Goal: Task Accomplishment & Management: Use online tool/utility

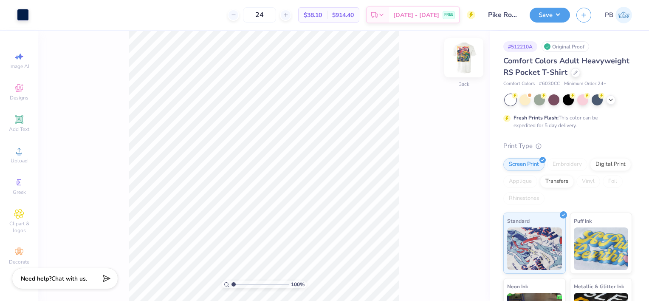
click at [462, 58] on img at bounding box center [464, 58] width 34 height 34
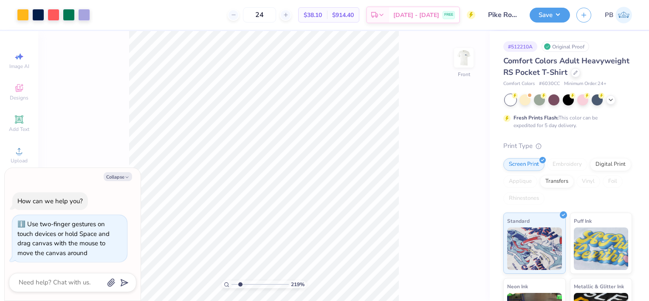
type input "2.18890509096307"
type textarea "x"
type input "2.18890509096307"
type textarea "x"
type input "2.18890509096307"
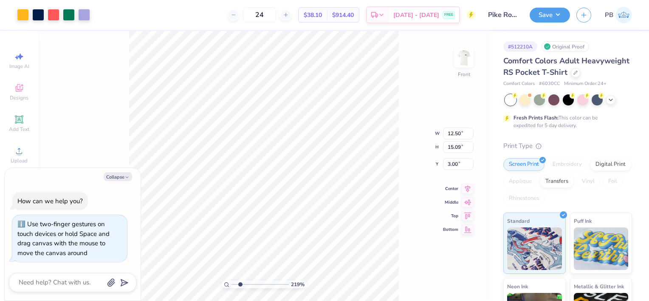
type textarea "x"
type input "2.18890509096307"
type textarea "x"
type input "2.18890509096307"
type textarea "x"
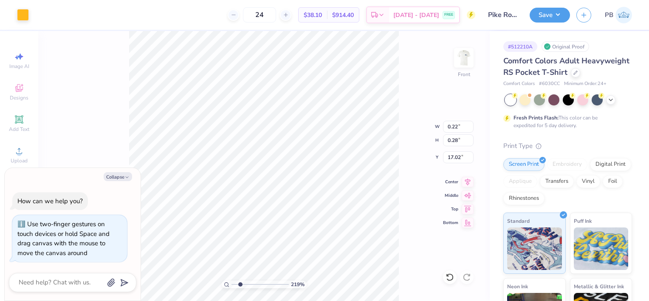
type input "2.18890509096307"
type textarea "x"
type input "0.21"
type input "0.27"
type input "2.18890509096307"
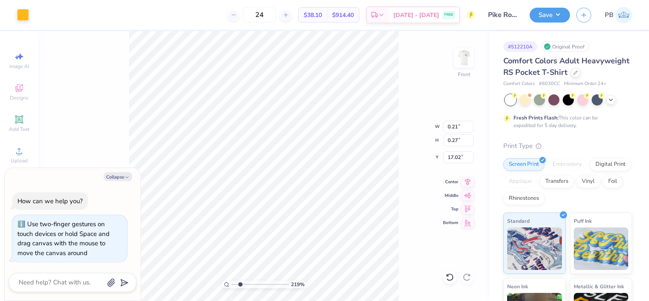
type textarea "x"
type input "0.26"
type input "0.28"
type input "2.18890509096307"
type textarea "x"
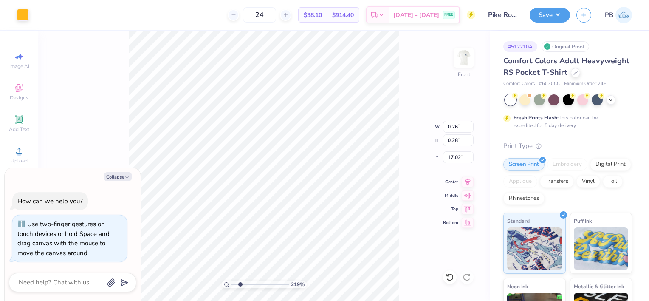
type input "2.18890509096307"
type textarea "x"
type input "2.18890509096307"
type textarea "x"
type input "2.18890509096307"
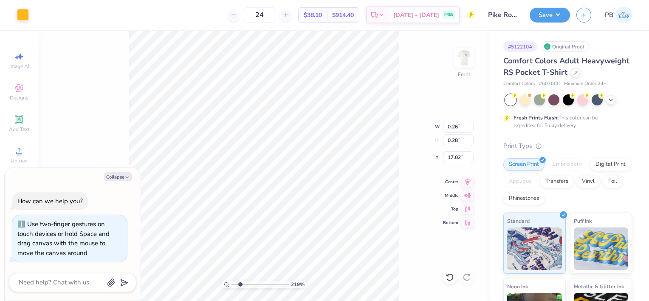
type textarea "x"
type input "2.18890509096307"
type textarea "x"
type input "0.24"
type input "0.27"
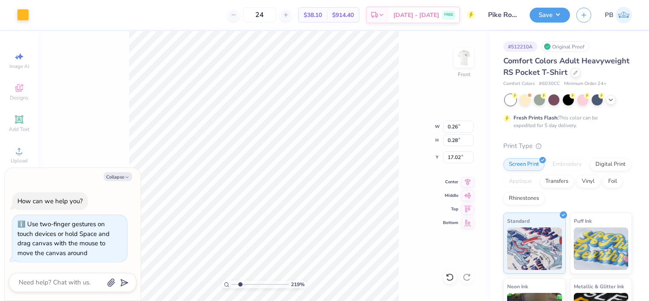
type input "17.03"
type input "2.18890509096307"
type textarea "x"
type input "2.18890509096307"
type textarea "x"
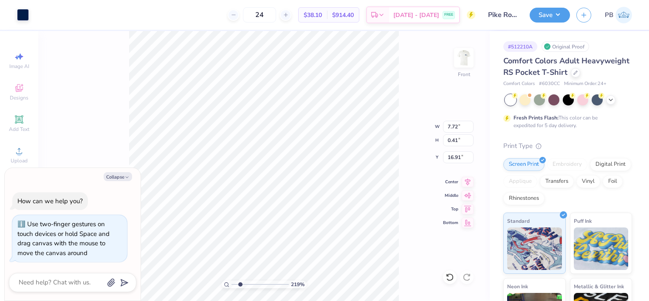
type input "2.18890509096307"
type textarea "x"
type input "2.18890509096307"
type textarea "x"
type input "2.18890509096307"
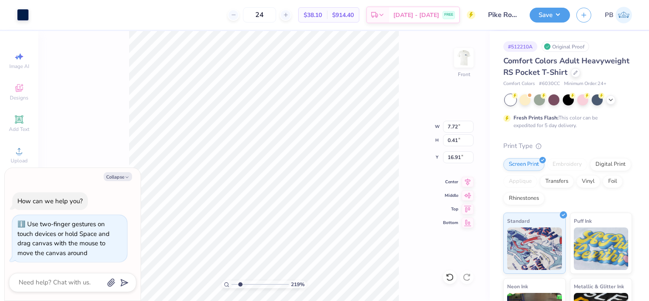
type textarea "x"
type input "2.18890509096307"
type textarea "x"
type input "2.18890509096307"
type textarea "x"
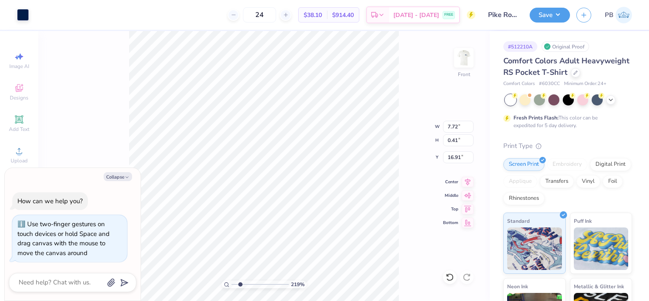
type input "2.18890509096307"
type textarea "x"
click at [14, 119] on icon at bounding box center [19, 119] width 10 height 10
type input "2.18890509096307"
type textarea "x"
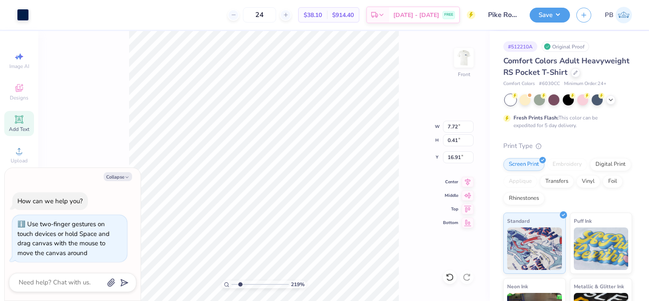
type input "6.03"
type input "1.75"
type input "13.38"
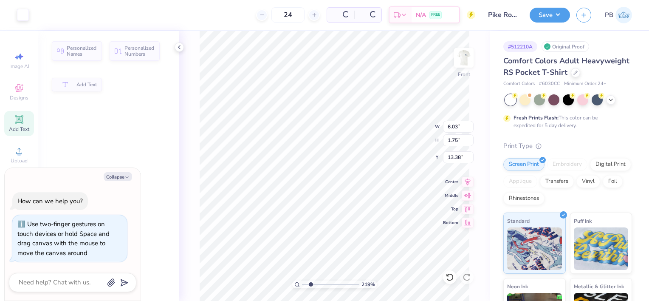
type textarea "x"
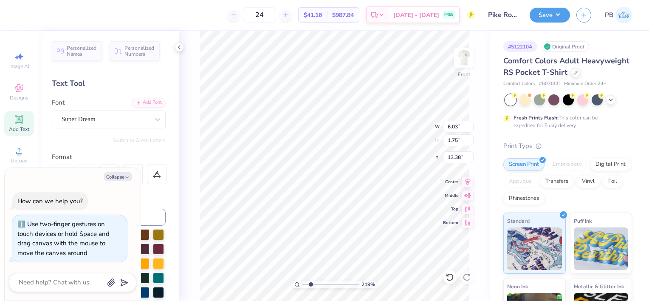
type input "2.18890509096307"
type textarea "x"
click at [450, 280] on icon at bounding box center [449, 277] width 7 height 8
type input "2.18890509096307"
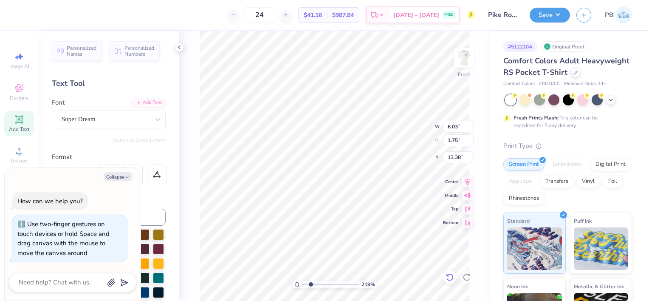
type textarea "x"
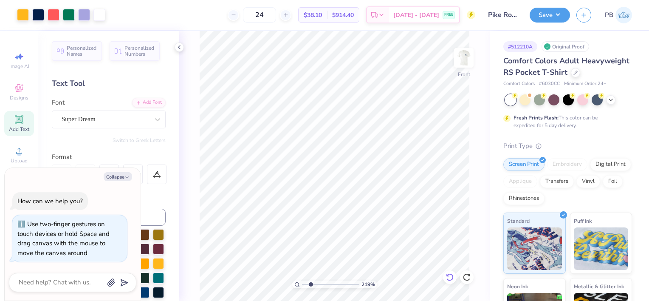
type input "2.18890509096307"
type textarea "x"
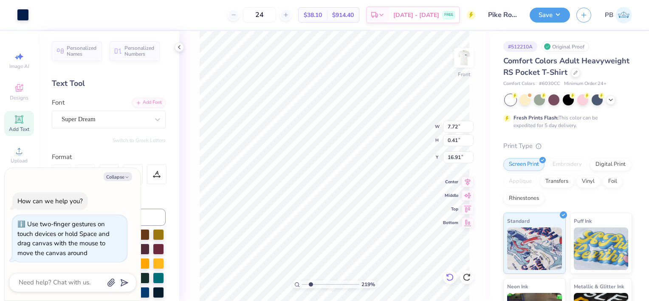
type input "2.18890509096307"
type textarea "x"
type input "2.18890509096307"
type textarea "x"
type input "2.18890509096307"
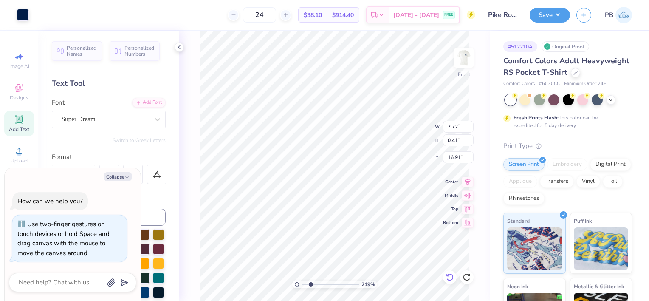
type textarea "x"
type input "3.59494258737368"
type textarea "x"
type input "3.59494258737368"
type textarea "x"
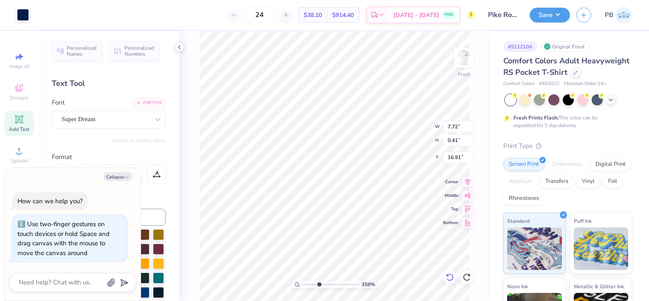
type input "3.59494258737368"
type textarea "x"
type input "3.59494258737368"
type textarea "x"
type input "3.59494258737368"
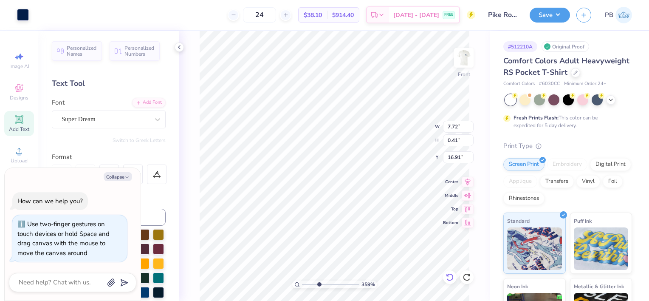
type textarea "x"
type input "0.21"
type input "0.27"
type input "17.03"
type input "3.59494258737368"
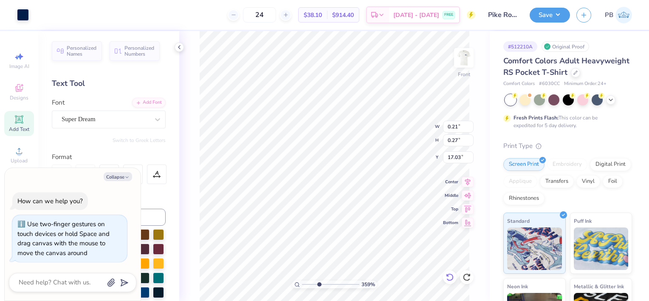
type textarea "x"
type input "3.59494258737368"
type textarea "x"
type input "3.59494258737368"
type textarea "x"
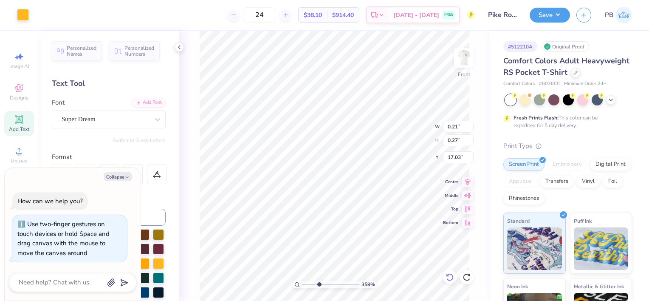
type input "3.59494258737368"
type textarea "x"
type input "3.59494258737368"
type textarea "x"
click at [449, 278] on icon at bounding box center [449, 277] width 8 height 8
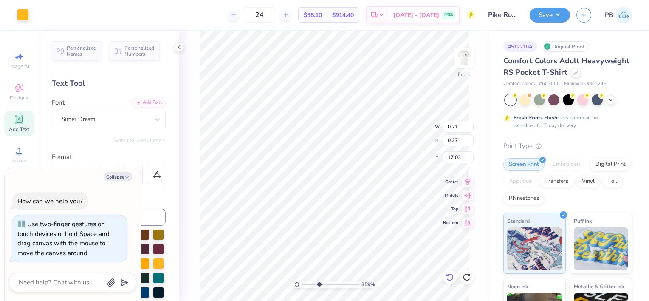
type input "3.59494258737368"
type textarea "x"
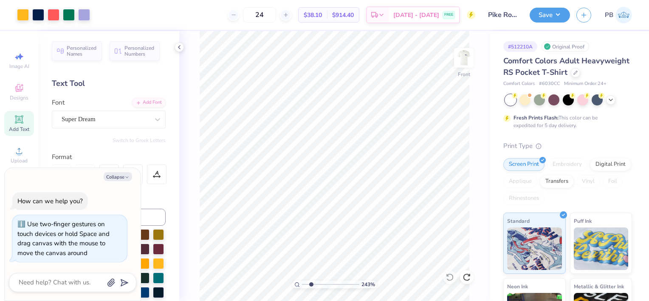
type input "2.25083049465719"
